Goal: Understand process/instructions

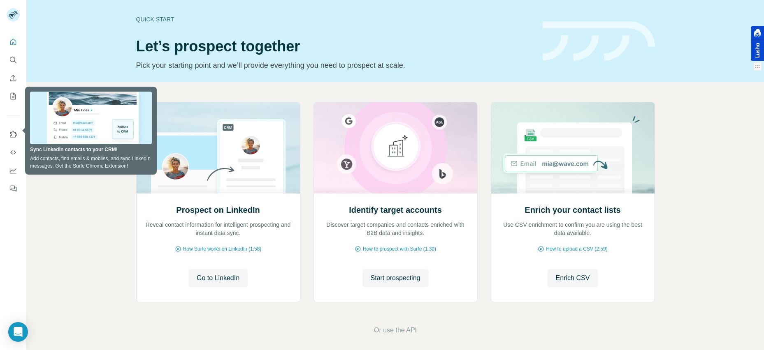
click at [758, 43] on div at bounding box center [757, 43] width 13 height 35
